Goal: Task Accomplishment & Management: Manage account settings

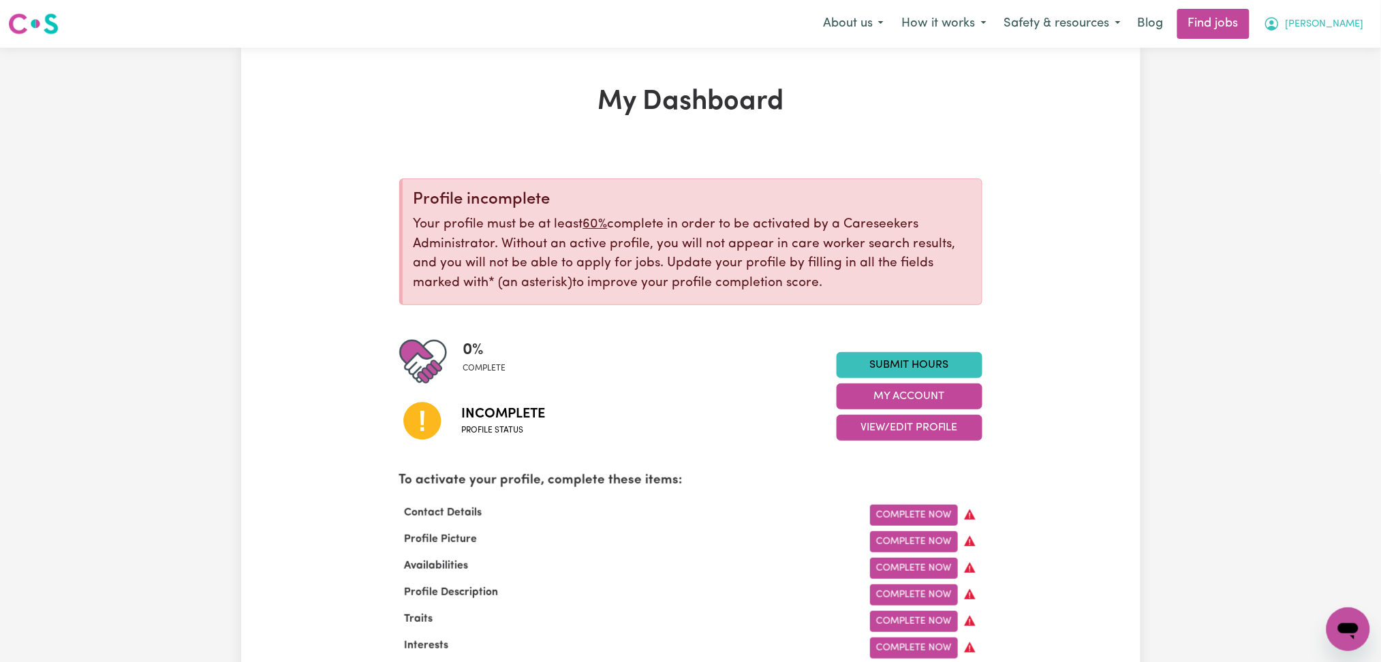
click at [1345, 27] on span "[PERSON_NAME]" at bounding box center [1325, 24] width 78 height 15
click at [1317, 104] on link "Logout" at bounding box center [1319, 104] width 108 height 26
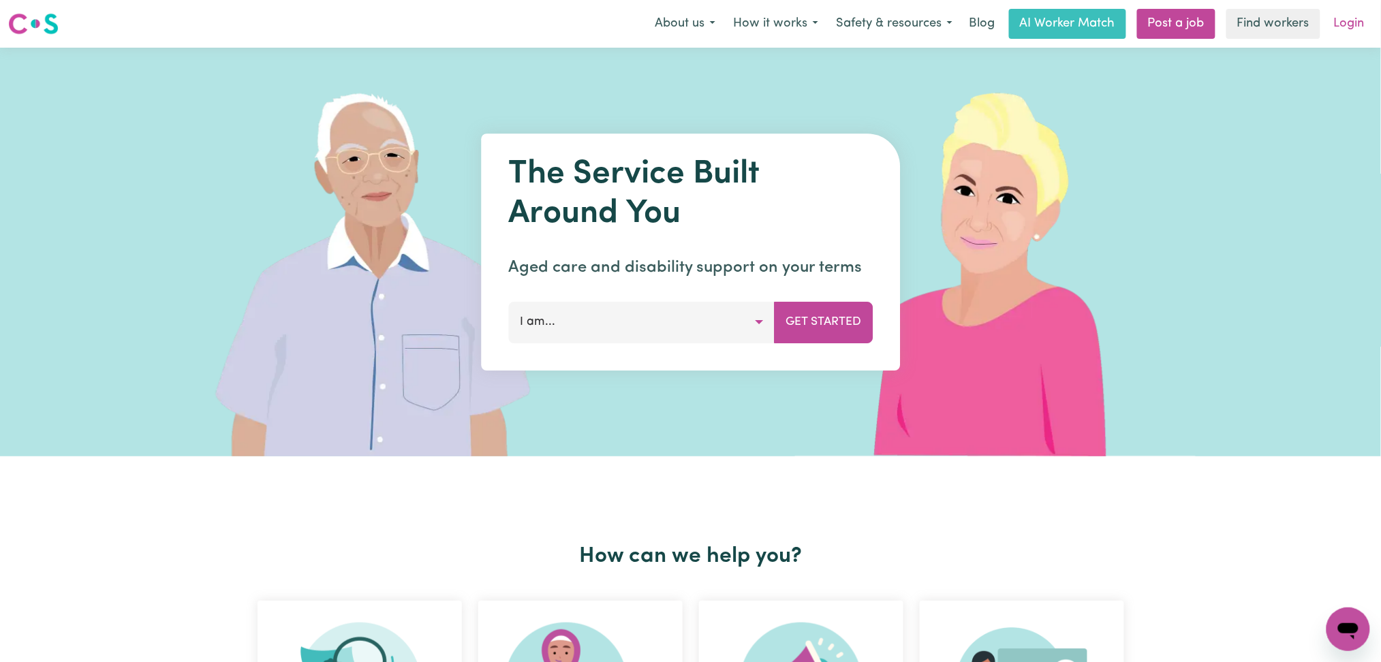
click at [1339, 28] on link "Login" at bounding box center [1349, 24] width 47 height 30
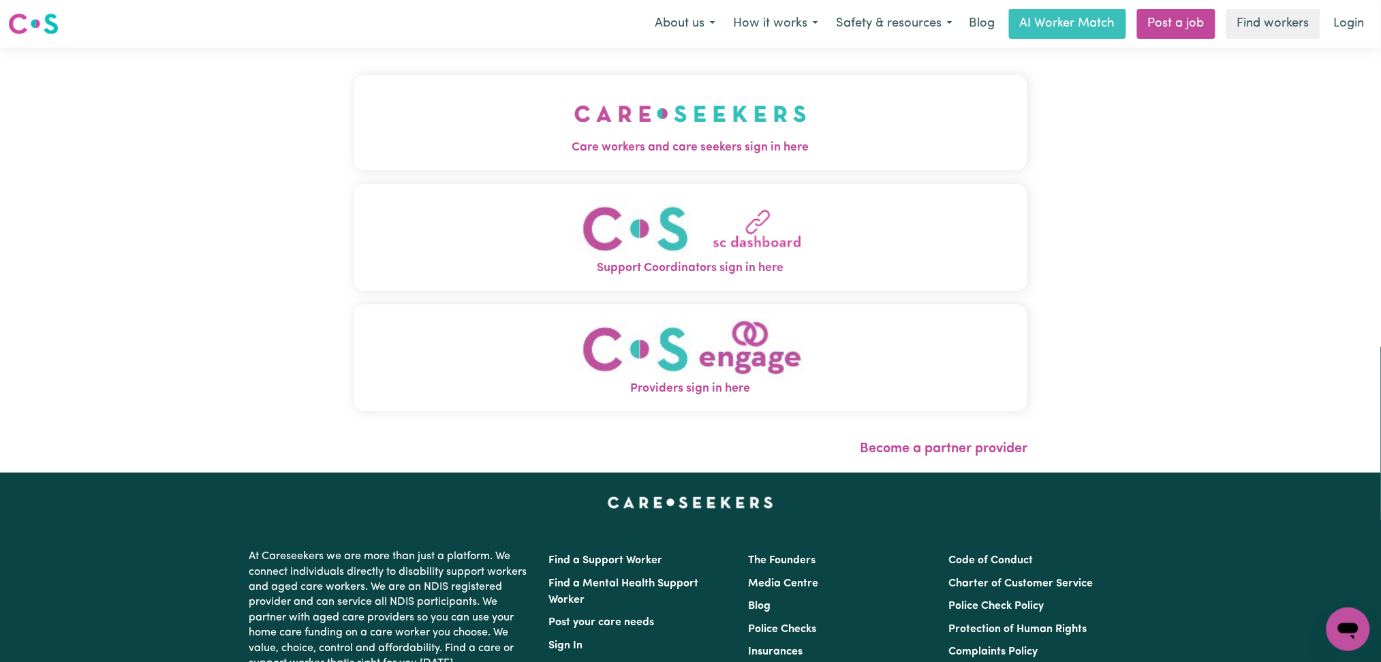
click at [575, 89] on img "Care workers and care seekers sign in here" at bounding box center [691, 114] width 232 height 50
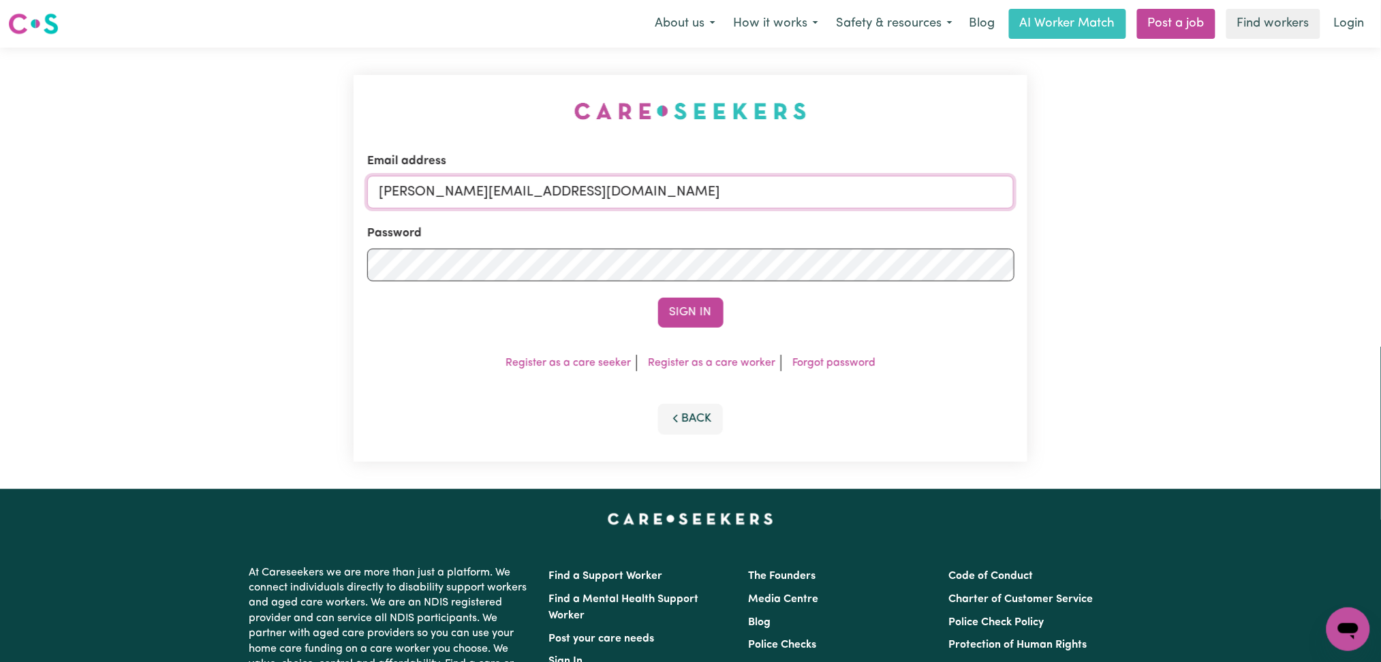
click at [537, 206] on input "[PERSON_NAME][EMAIL_ADDRESS][DOMAIN_NAME]" at bounding box center [690, 192] width 647 height 33
drag, startPoint x: 454, startPoint y: 192, endPoint x: 801, endPoint y: 192, distance: 346.9
click at [801, 192] on input "Superuser~[EMAIL_ADDRESS][DOMAIN_NAME]" at bounding box center [690, 192] width 647 height 33
type input "Superuser~[EMAIL_ADDRESS][DOMAIN_NAME]"
click at [658, 298] on button "Sign In" at bounding box center [690, 313] width 65 height 30
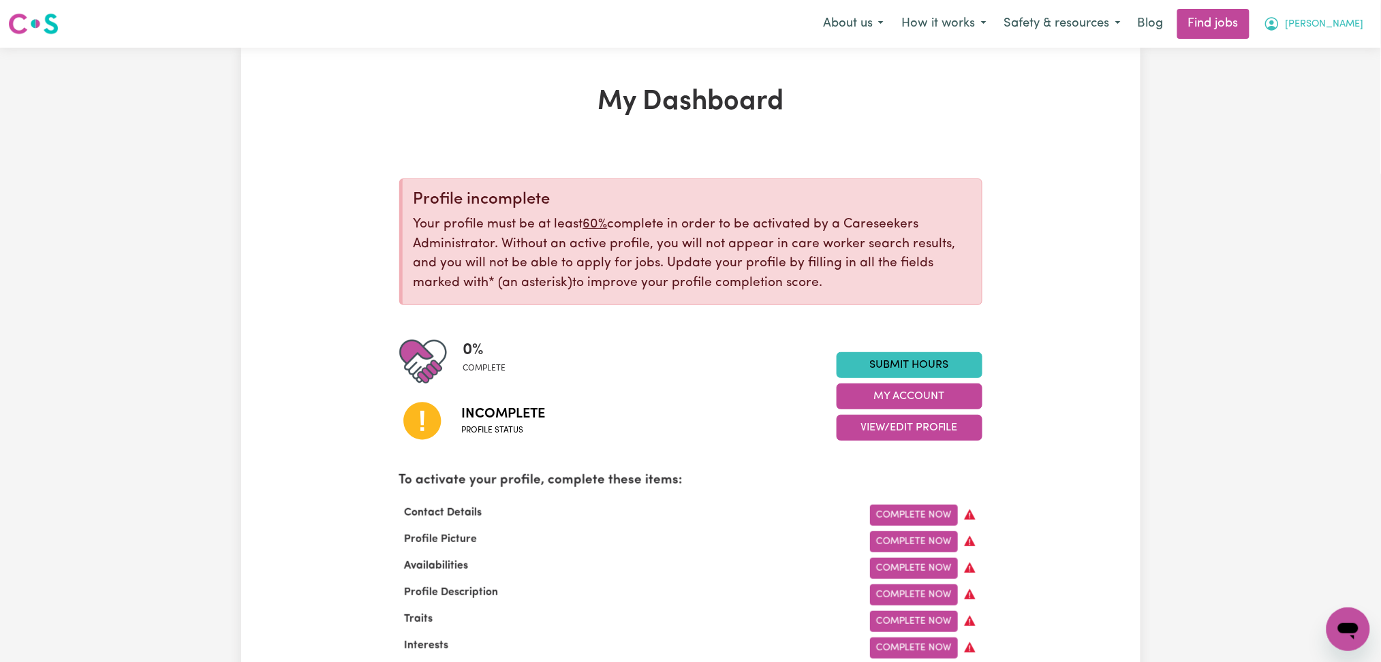
click at [1347, 23] on span "[PERSON_NAME]" at bounding box center [1325, 24] width 78 height 15
click at [1323, 105] on link "Logout" at bounding box center [1319, 104] width 108 height 26
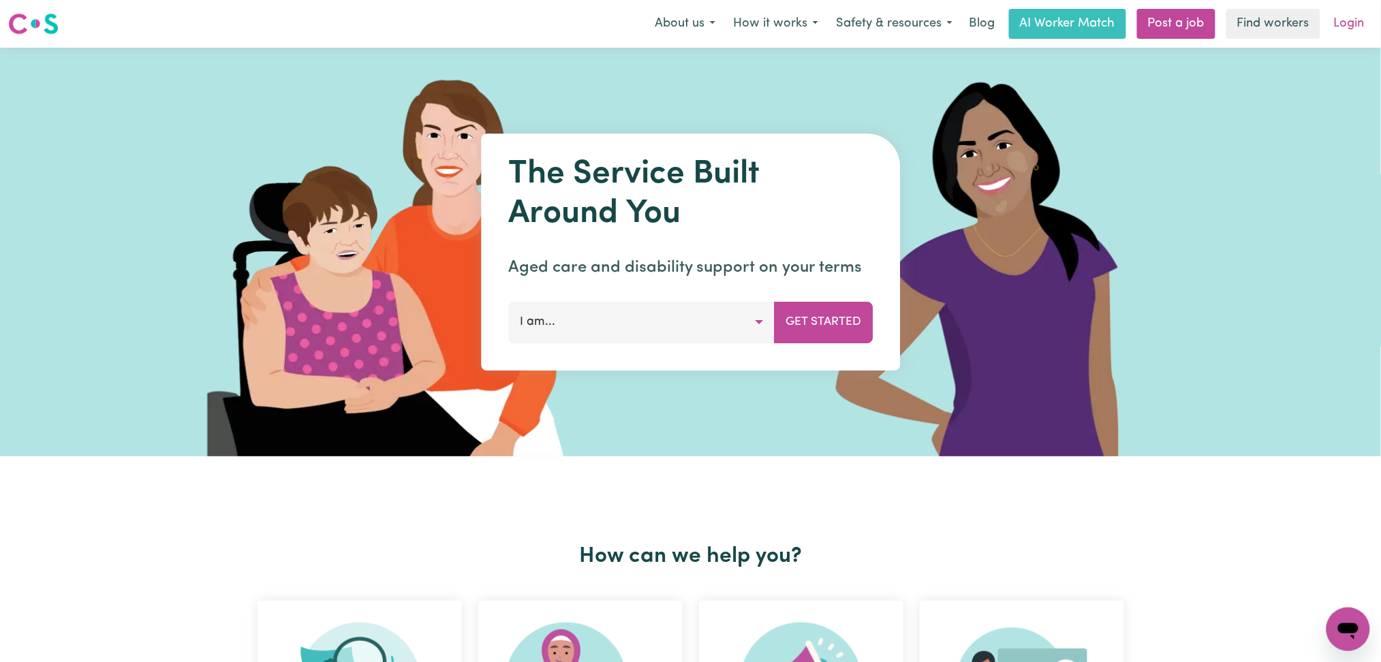
click at [1372, 12] on link "Login" at bounding box center [1349, 24] width 47 height 30
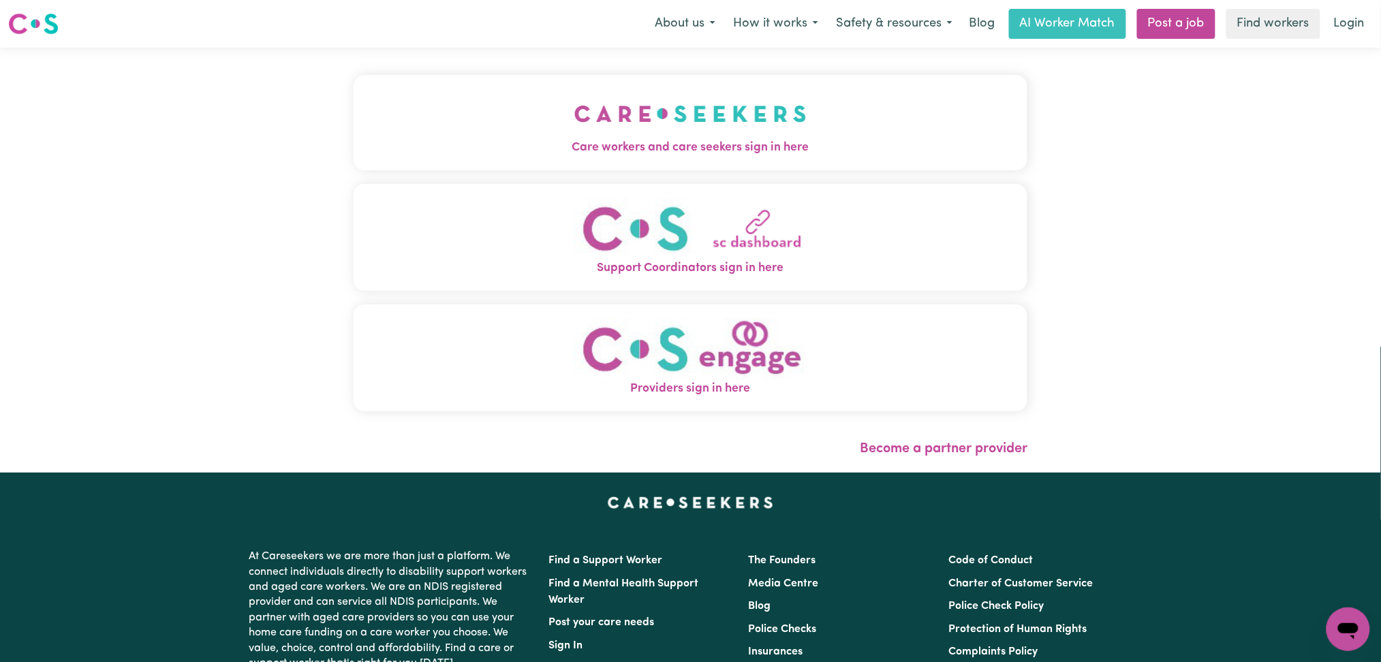
click at [575, 98] on img "Care workers and care seekers sign in here" at bounding box center [691, 114] width 232 height 50
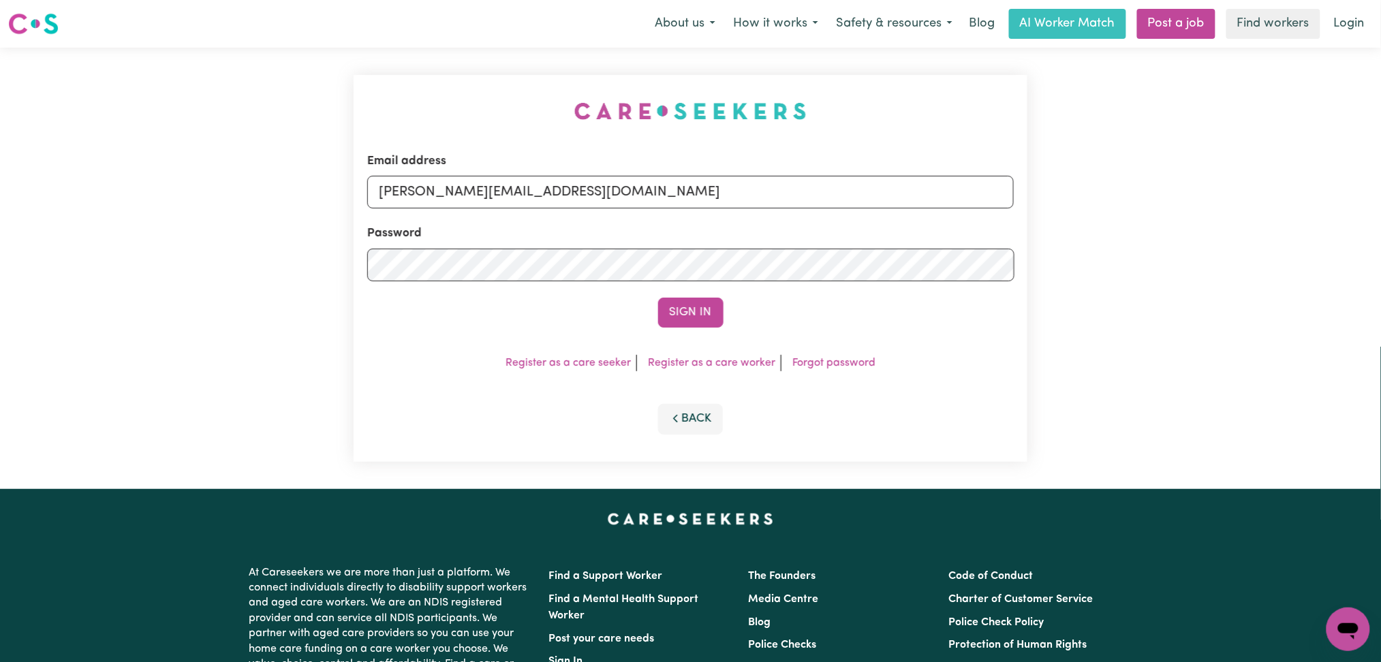
click at [591, 217] on form "Email address [PERSON_NAME][EMAIL_ADDRESS][DOMAIN_NAME] Password Sign In" at bounding box center [690, 240] width 647 height 175
drag, startPoint x: 530, startPoint y: 188, endPoint x: 517, endPoint y: 206, distance: 22.5
click at [530, 188] on input "[PERSON_NAME][EMAIL_ADDRESS][DOMAIN_NAME]" at bounding box center [690, 192] width 647 height 33
drag, startPoint x: 450, startPoint y: 183, endPoint x: 757, endPoint y: 231, distance: 311.1
click at [799, 200] on input "Superuser~[EMAIL_ADDRESS][DOMAIN_NAME]" at bounding box center [690, 192] width 647 height 33
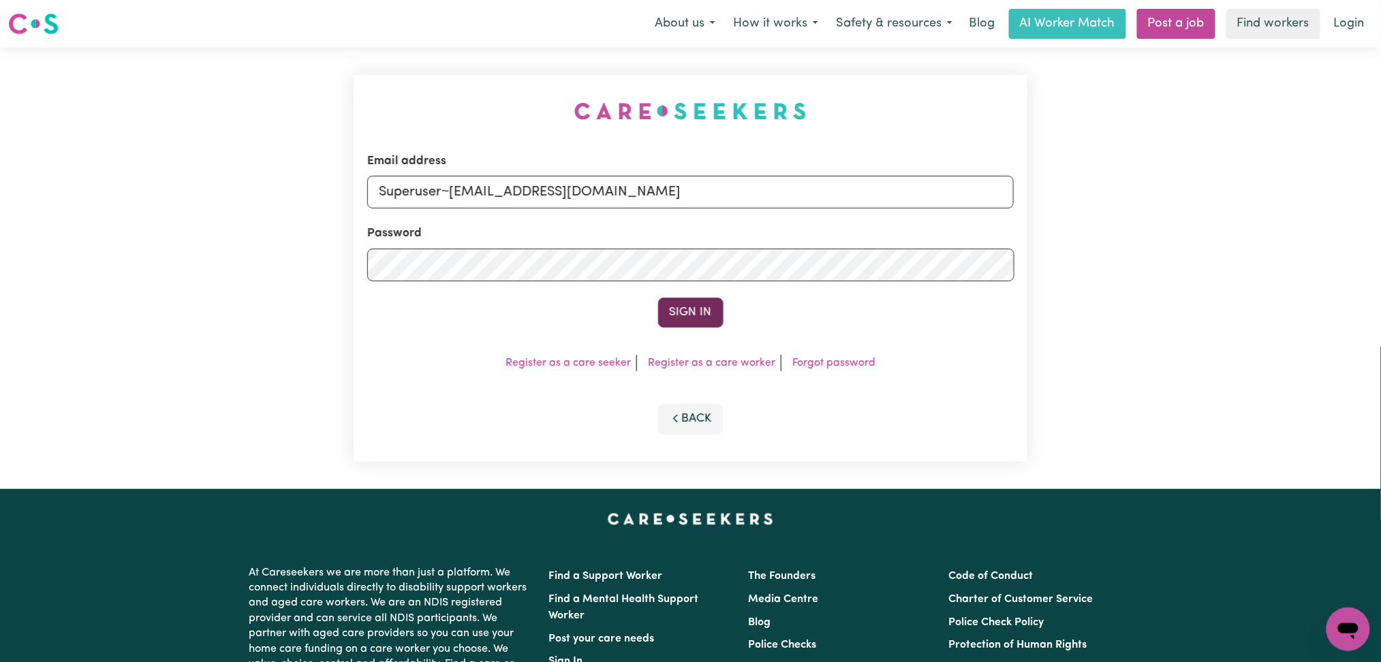
type input "Superuser~[EMAIL_ADDRESS][DOMAIN_NAME]"
click at [685, 307] on button "Sign In" at bounding box center [690, 313] width 65 height 30
